Goal: Task Accomplishment & Management: Use online tool/utility

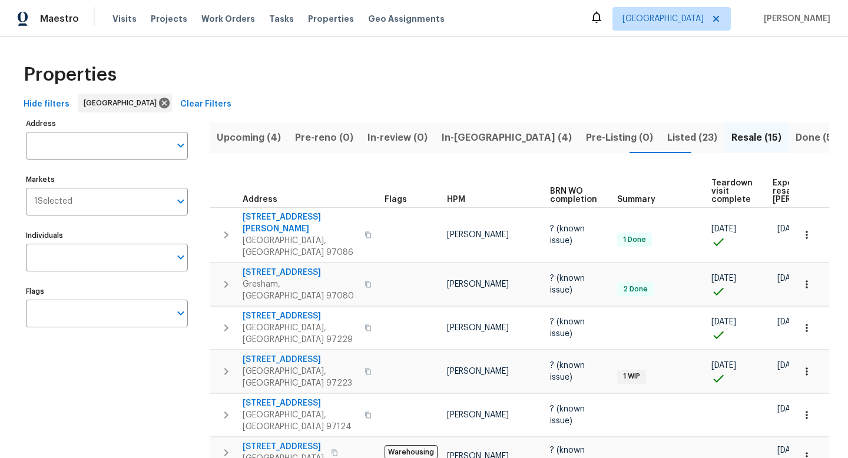
scroll to position [0, 111]
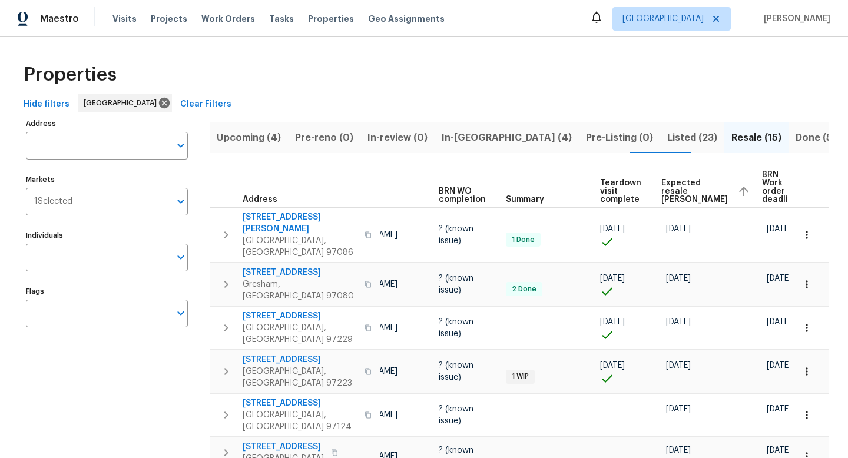
click at [251, 139] on span "Upcoming (4)" at bounding box center [249, 138] width 64 height 16
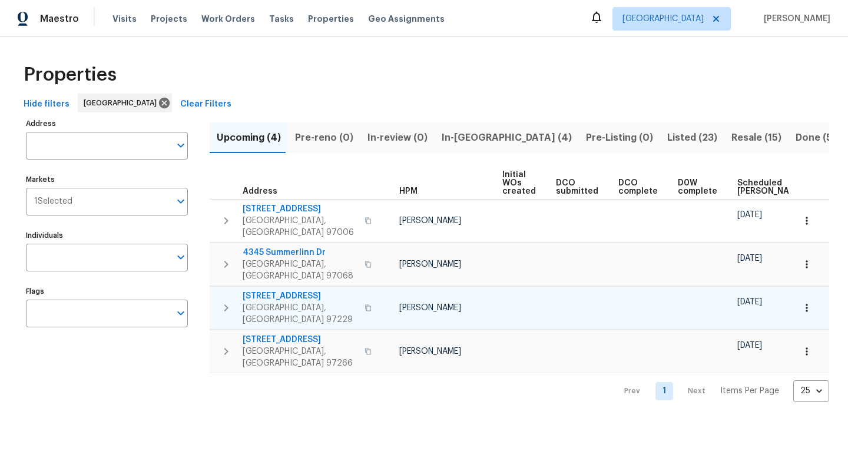
scroll to position [0, 130]
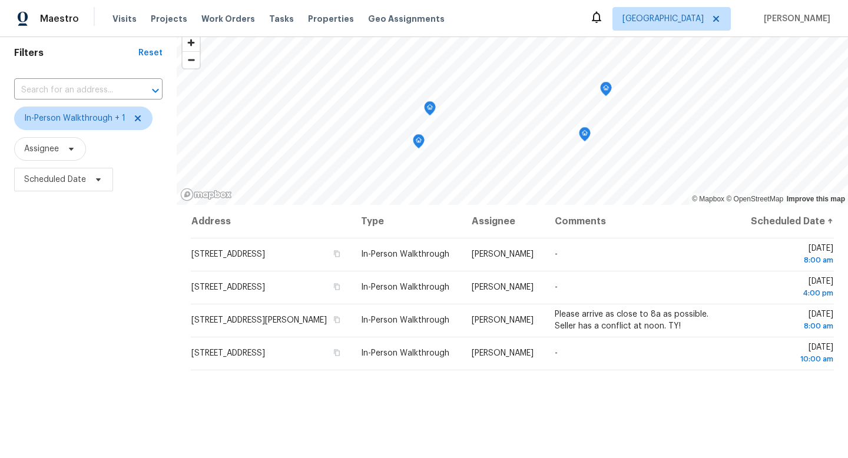
scroll to position [47, 0]
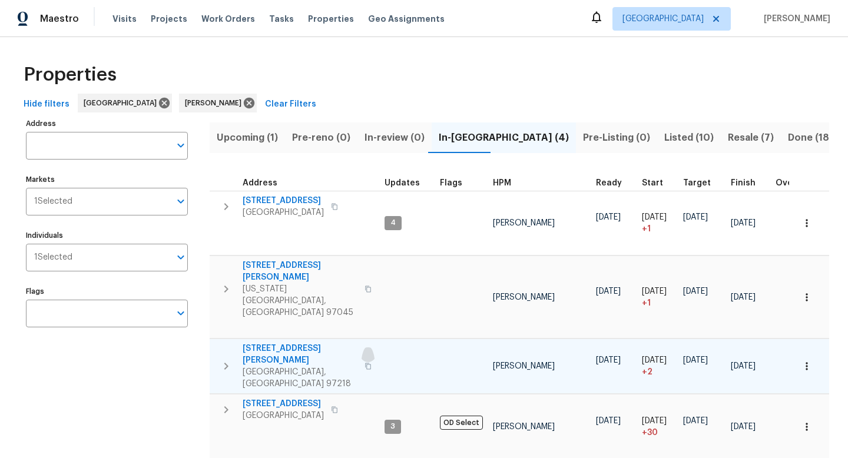
click at [364, 363] on icon "button" at bounding box center [367, 366] width 7 height 7
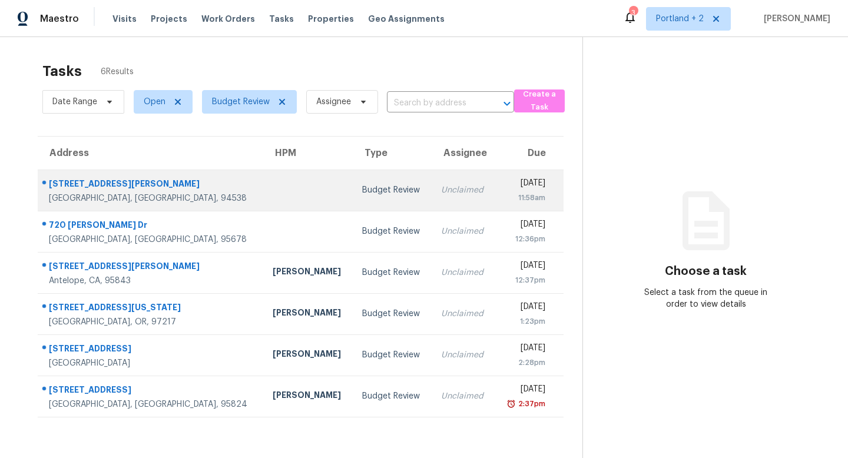
click at [263, 197] on td at bounding box center [307, 190] width 89 height 41
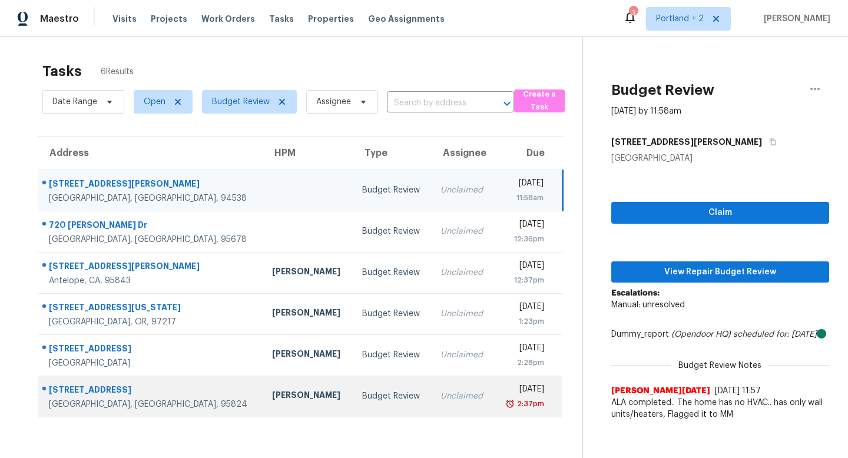
click at [272, 401] on div "[PERSON_NAME]" at bounding box center [307, 396] width 71 height 15
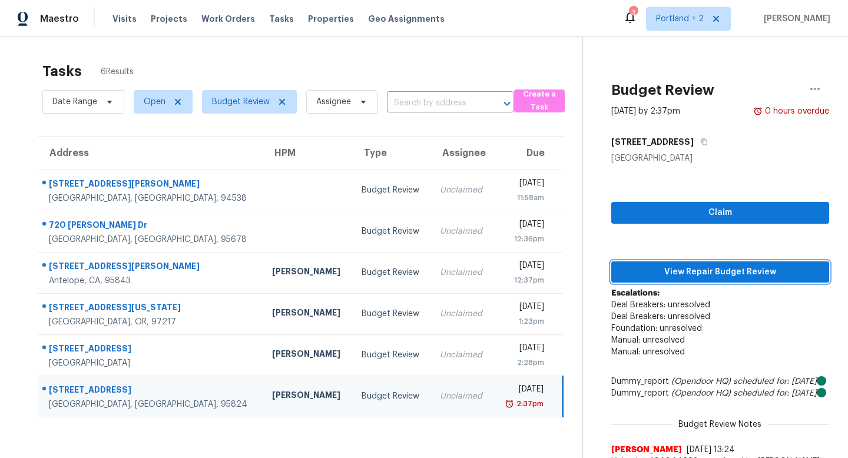
click at [676, 274] on span "View Repair Budget Review" at bounding box center [719, 272] width 199 height 15
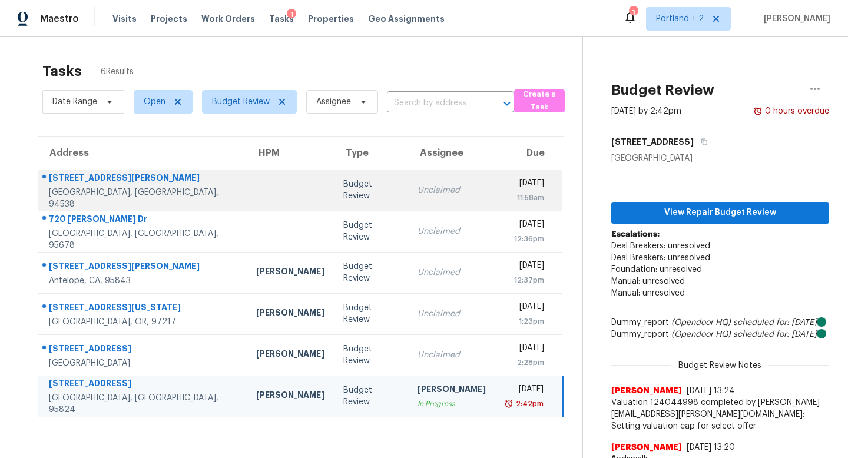
click at [247, 195] on td at bounding box center [290, 190] width 87 height 41
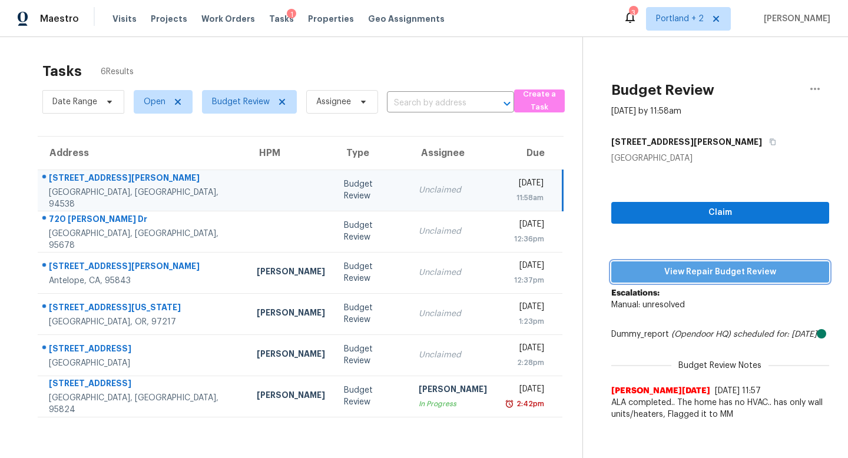
click at [670, 274] on span "View Repair Budget Review" at bounding box center [719, 272] width 199 height 15
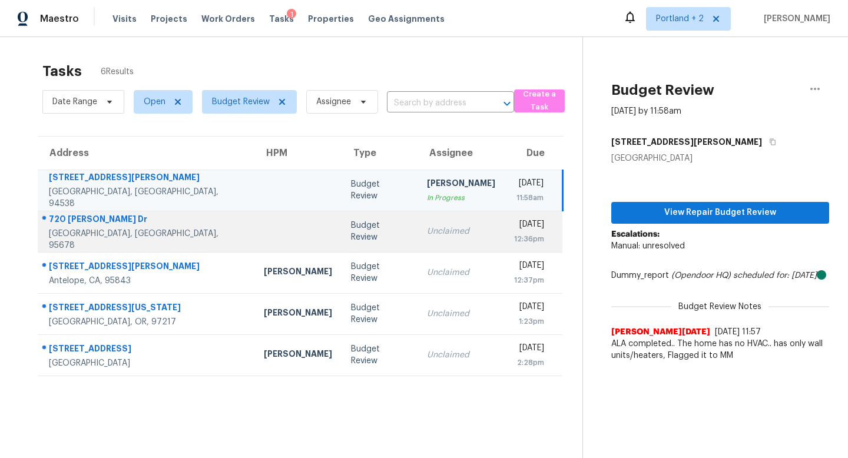
click at [351, 231] on div "Budget Review" at bounding box center [379, 232] width 57 height 24
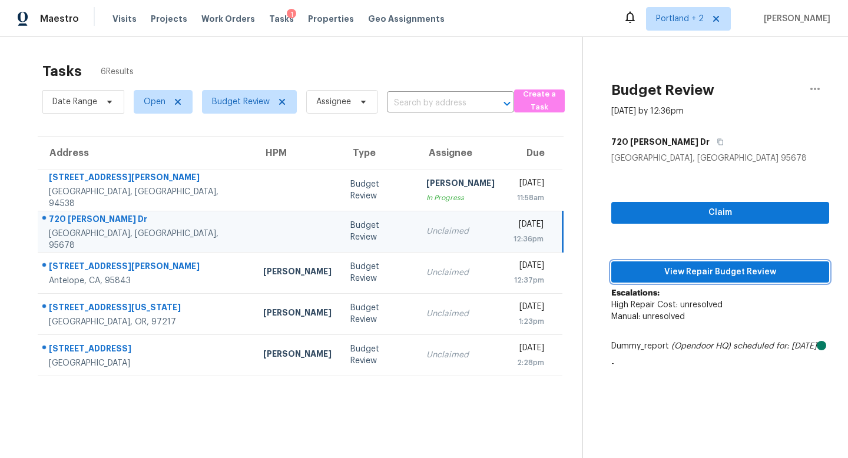
click at [669, 271] on span "View Repair Budget Review" at bounding box center [719, 272] width 199 height 15
